Goal: Task Accomplishment & Management: Use online tool/utility

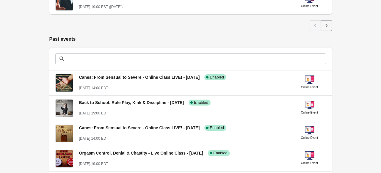
scroll to position [362, 0]
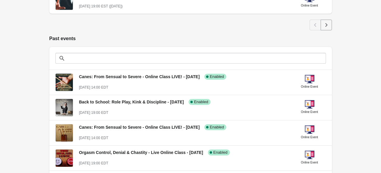
click at [116, 79] on div "Canes: From Sensual to Severe - Online Class LIVE! - [DATE] Success Complete En…" at bounding box center [181, 74] width 214 height 11
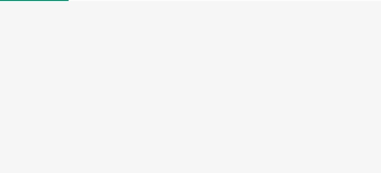
select select "US"
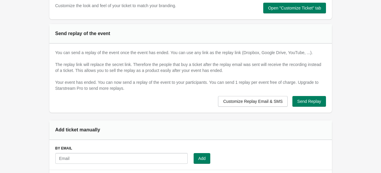
scroll to position [345, 0]
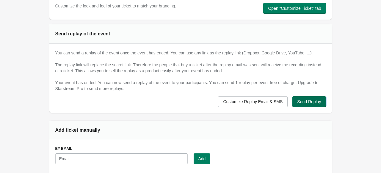
click at [310, 104] on span "Send Replay" at bounding box center [309, 101] width 24 height 5
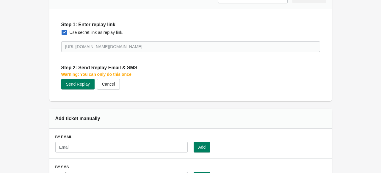
scroll to position [449, 0]
click at [64, 35] on span at bounding box center [64, 32] width 5 height 5
click at [62, 30] on input "Use secret link as replay link." at bounding box center [62, 30] width 0 height 0
checkbox input "false"
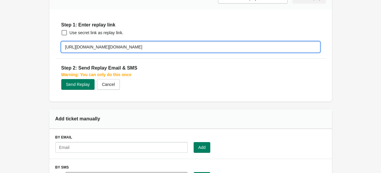
click at [114, 52] on input "[URL][DOMAIN_NAME][DOMAIN_NAME]" at bounding box center [190, 47] width 259 height 11
paste input "[DOMAIN_NAME][URL]"
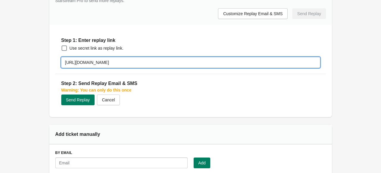
scroll to position [433, 0]
type input "[URL][DOMAIN_NAME]"
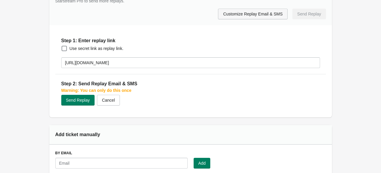
click at [260, 16] on span "Customize Replay Email & SMS" at bounding box center [252, 14] width 59 height 5
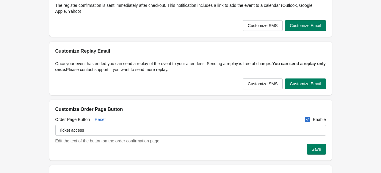
scroll to position [117, 0]
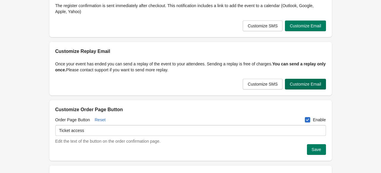
click at [313, 84] on span "Customize Email" at bounding box center [305, 84] width 31 height 5
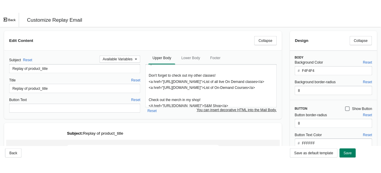
scroll to position [34, 0]
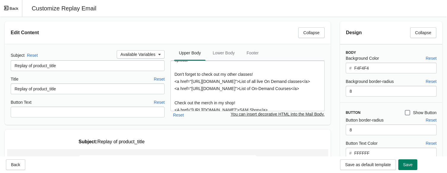
click at [9, 7] on span "Exit fullscreen mode" at bounding box center [7, 8] width 6 height 6
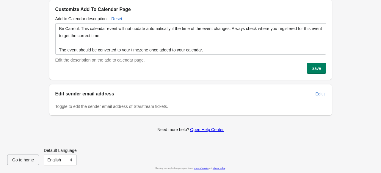
scroll to position [0, 0]
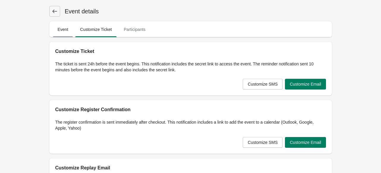
click at [63, 30] on span "Event" at bounding box center [63, 29] width 20 height 11
select select "US"
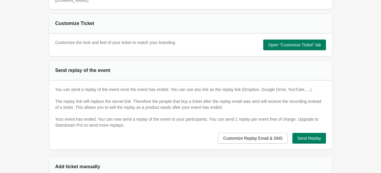
scroll to position [310, 0]
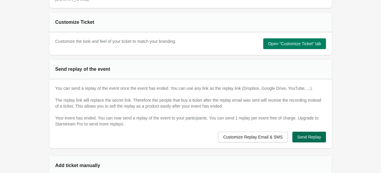
click at [302, 139] on span "Send Replay" at bounding box center [309, 137] width 24 height 5
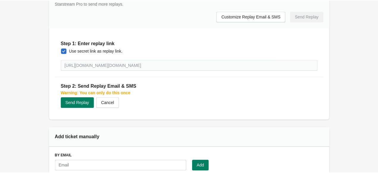
scroll to position [430, 0]
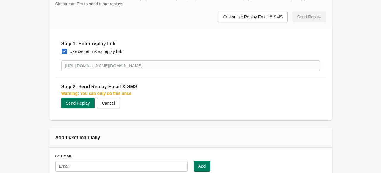
click at [64, 54] on span at bounding box center [64, 51] width 5 height 5
click at [62, 49] on input "Use secret link as replay link." at bounding box center [62, 49] width 0 height 0
checkbox input "false"
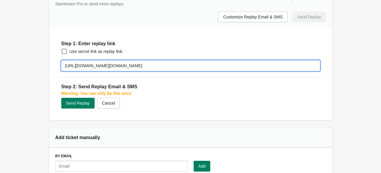
click at [144, 71] on input "[URL][DOMAIN_NAME][DOMAIN_NAME]" at bounding box center [190, 65] width 259 height 11
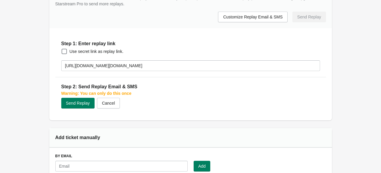
drag, startPoint x: 144, startPoint y: 72, endPoint x: 125, endPoint y: 44, distance: 33.6
click at [125, 44] on div "Step 1: Enter replay link Submit Use secret link as replay link. [URL][DOMAIN_N…" at bounding box center [190, 55] width 271 height 43
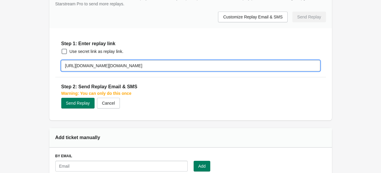
click at [107, 71] on input "[URL][DOMAIN_NAME][DOMAIN_NAME]" at bounding box center [190, 65] width 259 height 11
paste input "[DOMAIN_NAME][URL]"
type input "[URL][DOMAIN_NAME]"
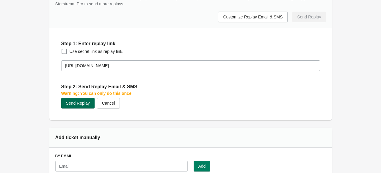
click at [70, 106] on span "Send Replay" at bounding box center [78, 103] width 24 height 5
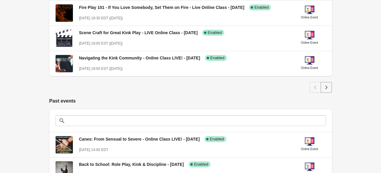
scroll to position [366, 0]
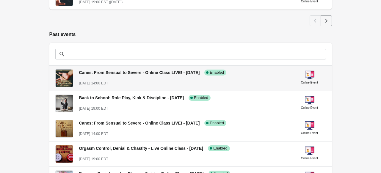
click at [139, 81] on div "[DATE] 14:00 EDT" at bounding box center [183, 83] width 209 height 6
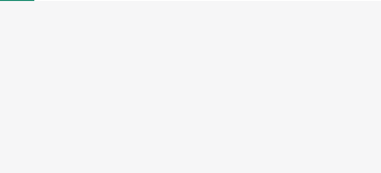
select select "US"
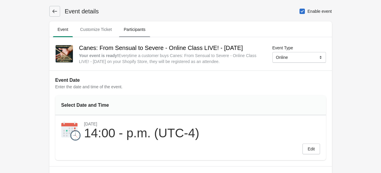
click at [135, 28] on span "Participants" at bounding box center [134, 29] width 31 height 11
select select "US"
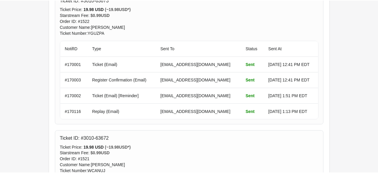
scroll to position [365, 0]
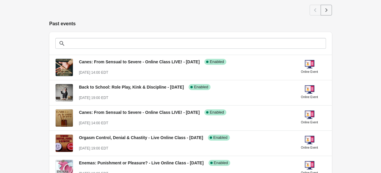
scroll to position [379, 0]
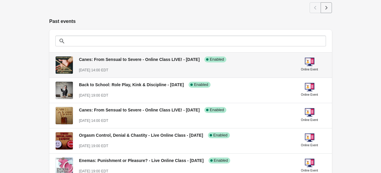
click at [121, 65] on div "Canes: From Sensual to Severe - Online Class LIVE! - [DATE] Success Complete En…" at bounding box center [183, 62] width 209 height 22
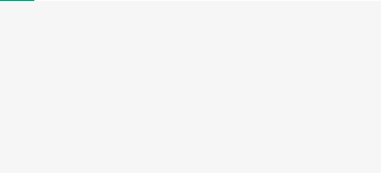
select select "US"
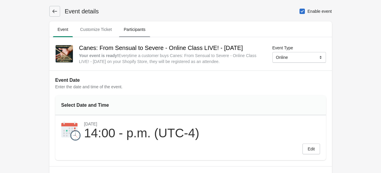
click at [140, 29] on span "Participants" at bounding box center [134, 29] width 31 height 11
select select "US"
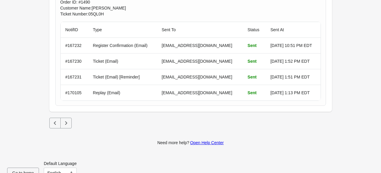
scroll to position [1758, 0]
